Goal: Information Seeking & Learning: Understand process/instructions

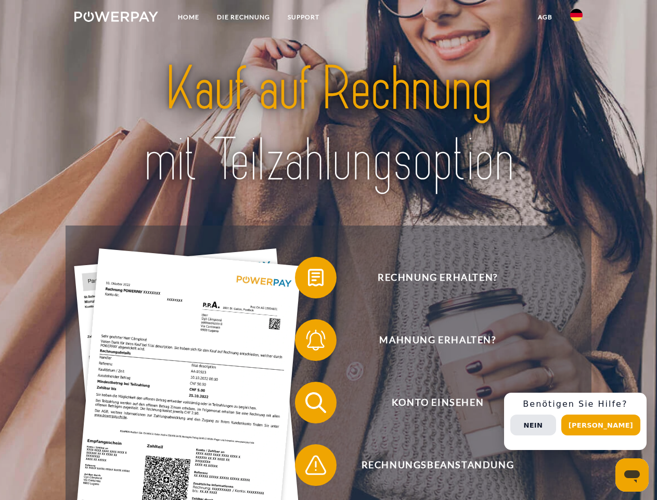
click at [116, 18] on img at bounding box center [116, 16] width 84 height 10
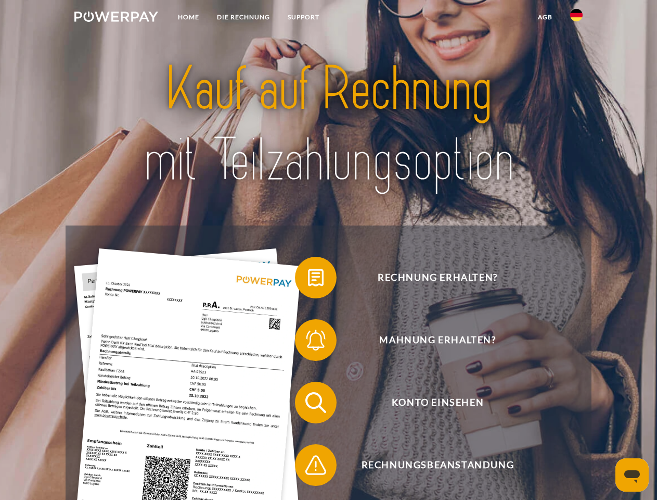
click at [577, 18] on img at bounding box center [576, 15] width 12 height 12
click at [545, 17] on link "agb" at bounding box center [545, 17] width 32 height 19
click at [308, 279] on span at bounding box center [300, 277] width 52 height 52
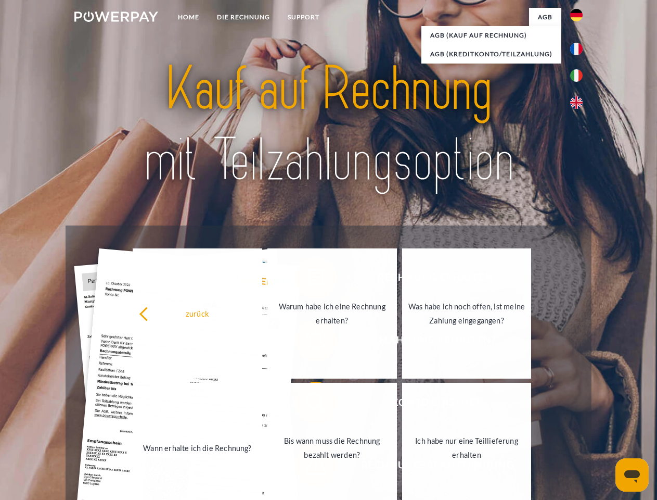
click at [308, 342] on div "zurück Warum habe ich eine Rechnung erhalten? Was habe ich noch offen, ist mein…" at bounding box center [332, 380] width 421 height 269
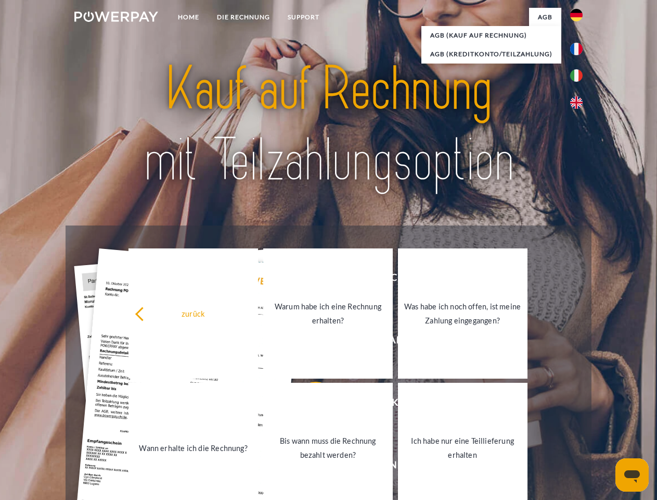
click at [308, 404] on link "Bis wann muss die Rechnung bezahlt werden?" at bounding box center [328, 448] width 130 height 130
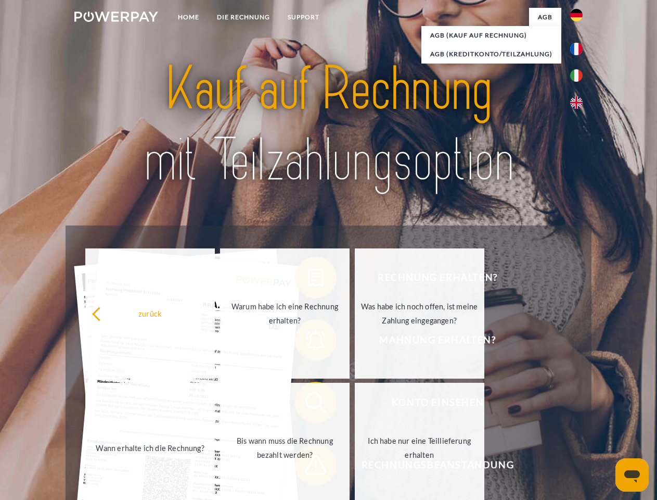
click at [308, 467] on span at bounding box center [300, 465] width 52 height 52
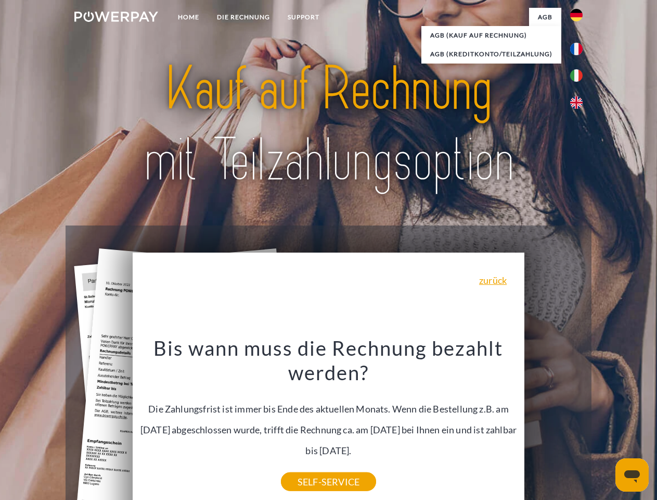
click at [579, 421] on div "Rechnung erhalten? Mahnung erhalten? Konto einsehen" at bounding box center [329, 433] width 526 height 416
click at [554, 423] on span "Konto einsehen" at bounding box center [437, 402] width 255 height 42
click at [605, 425] on header "Home DIE RECHNUNG SUPPORT" at bounding box center [328, 359] width 657 height 719
